Goal: Transaction & Acquisition: Purchase product/service

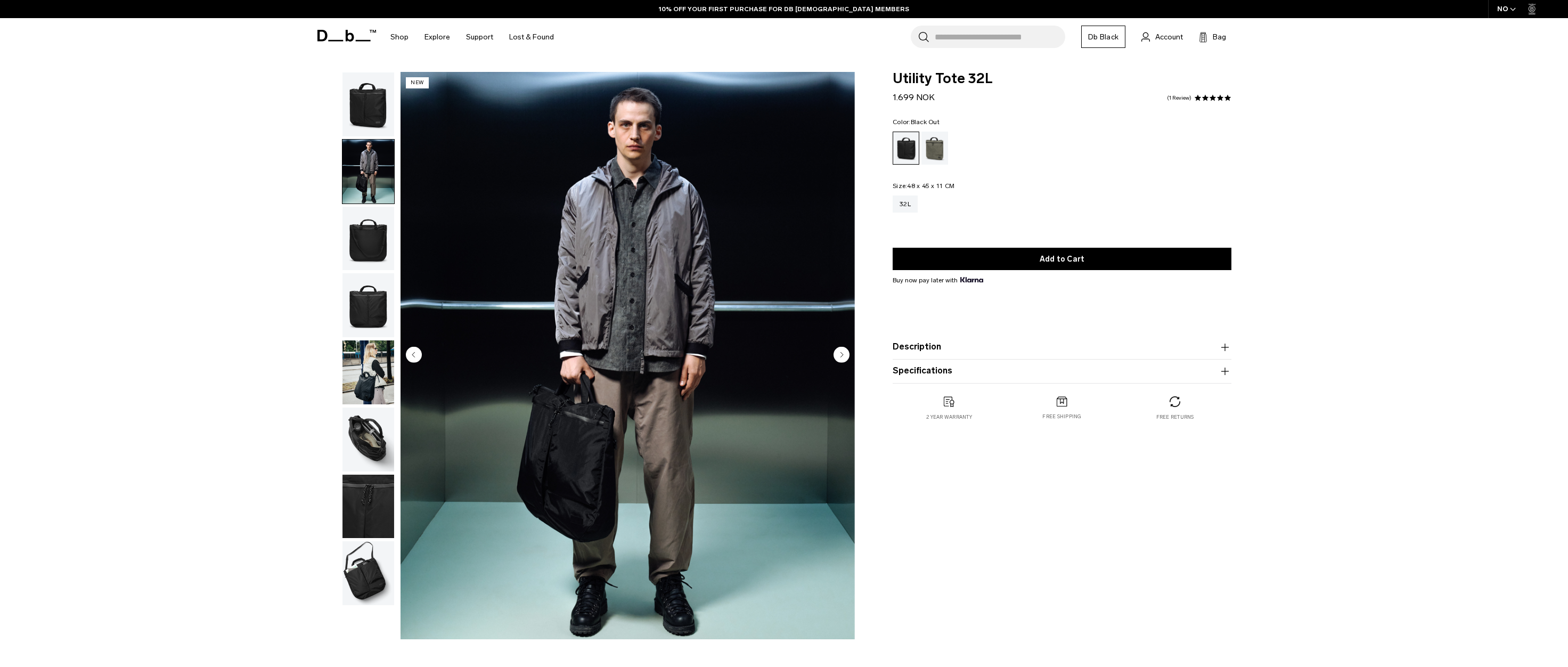
click at [368, 240] on img "button" at bounding box center [368, 238] width 52 height 64
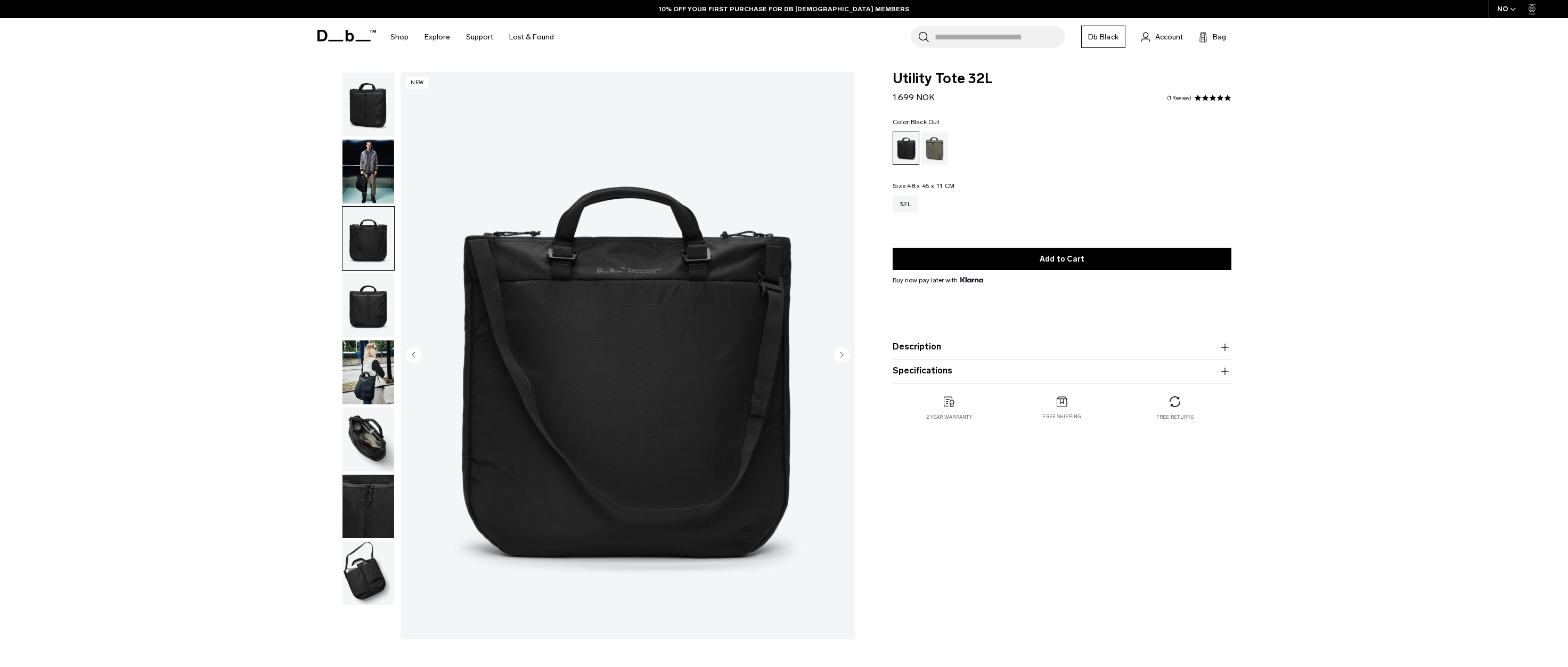
click at [366, 298] on img "button" at bounding box center [368, 305] width 52 height 64
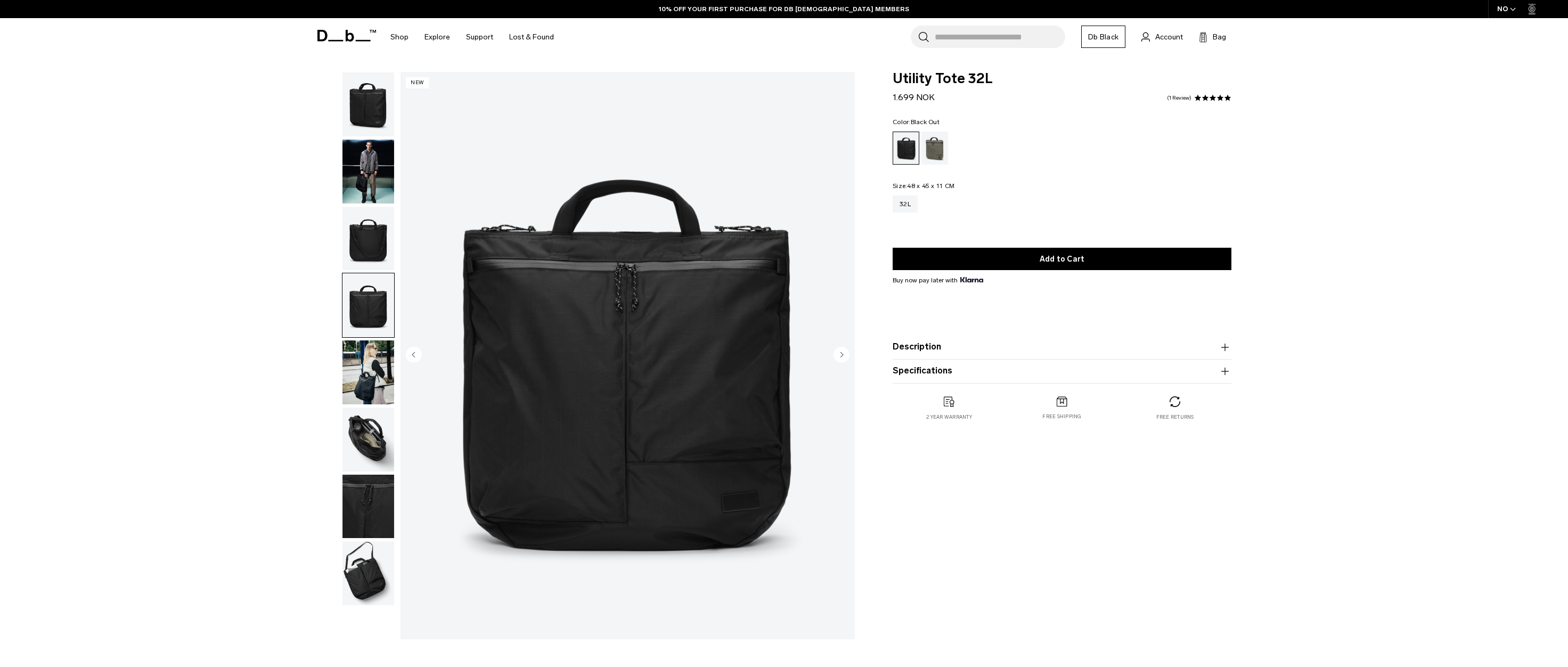
click at [361, 369] on img "button" at bounding box center [368, 372] width 52 height 64
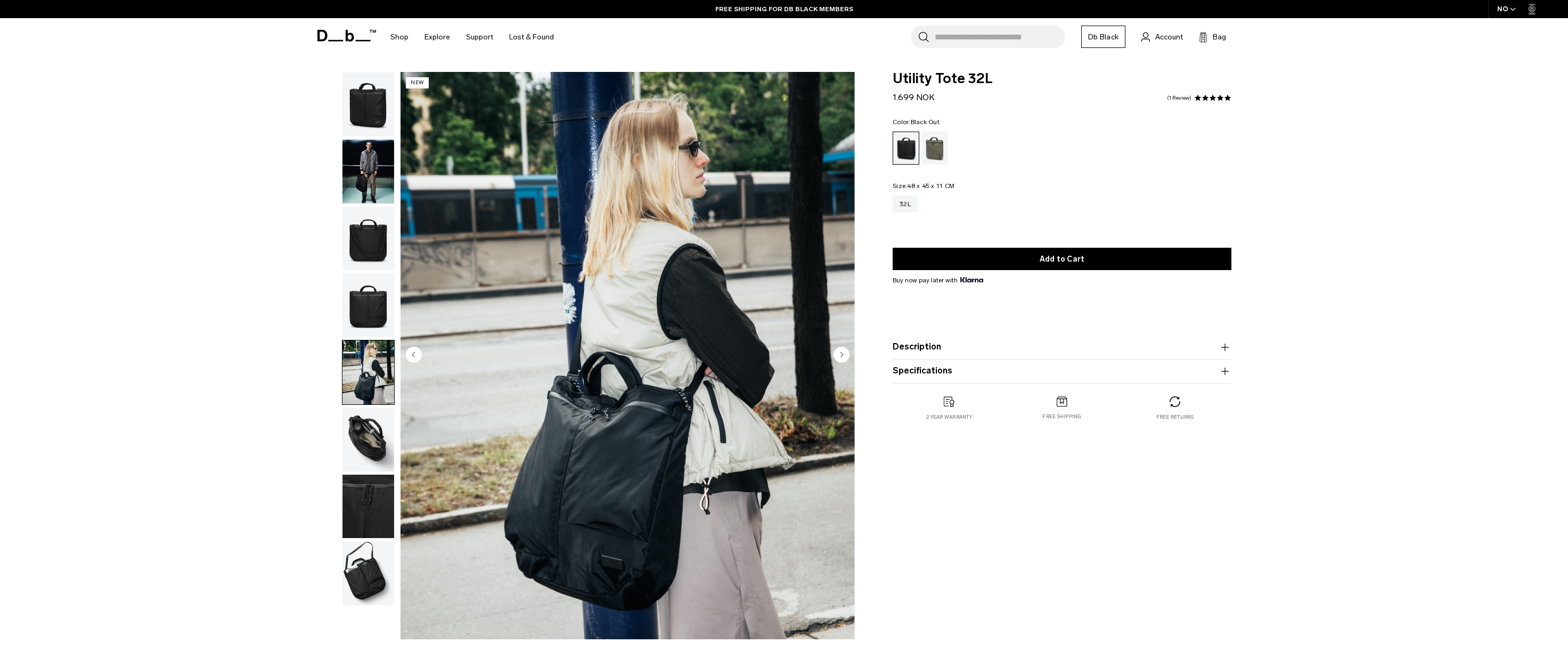
click at [373, 437] on img "button" at bounding box center [368, 439] width 52 height 64
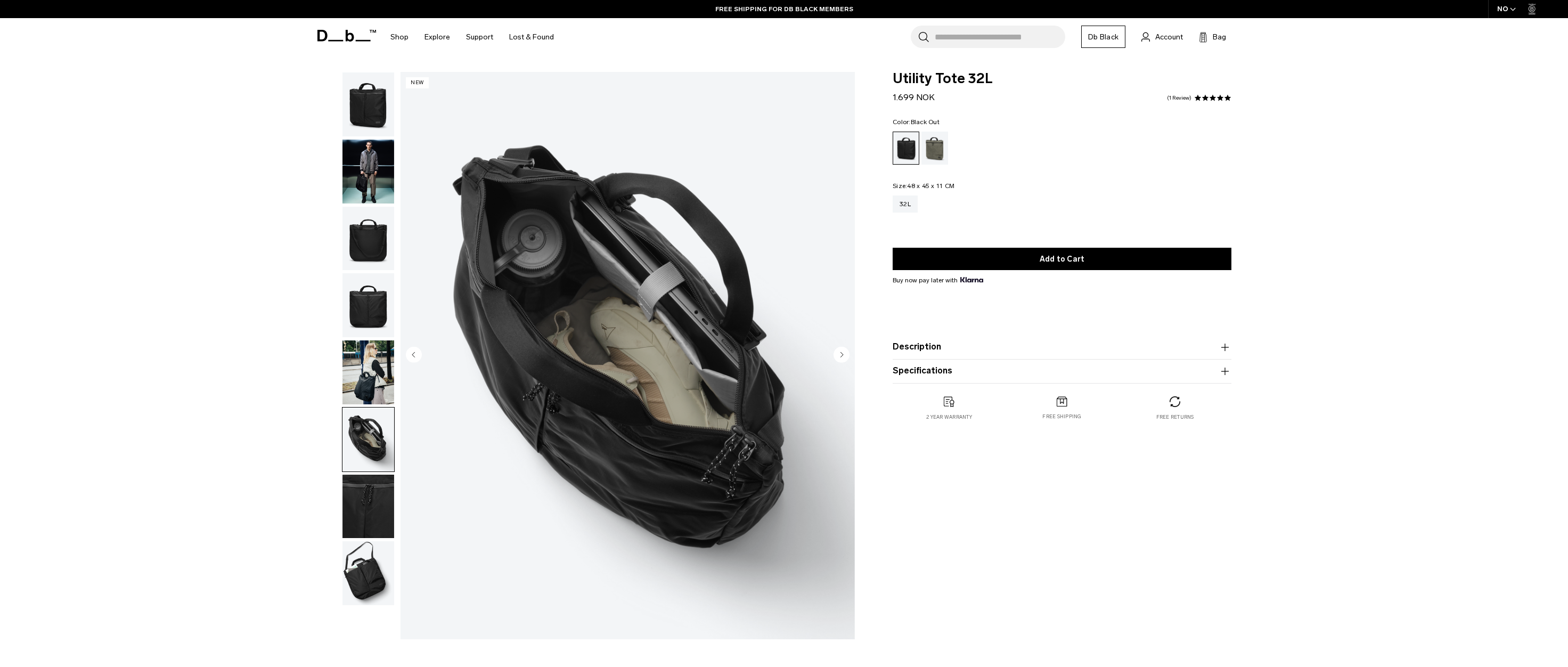
click at [368, 482] on img "button" at bounding box center [368, 506] width 52 height 64
